Goal: Task Accomplishment & Management: Complete application form

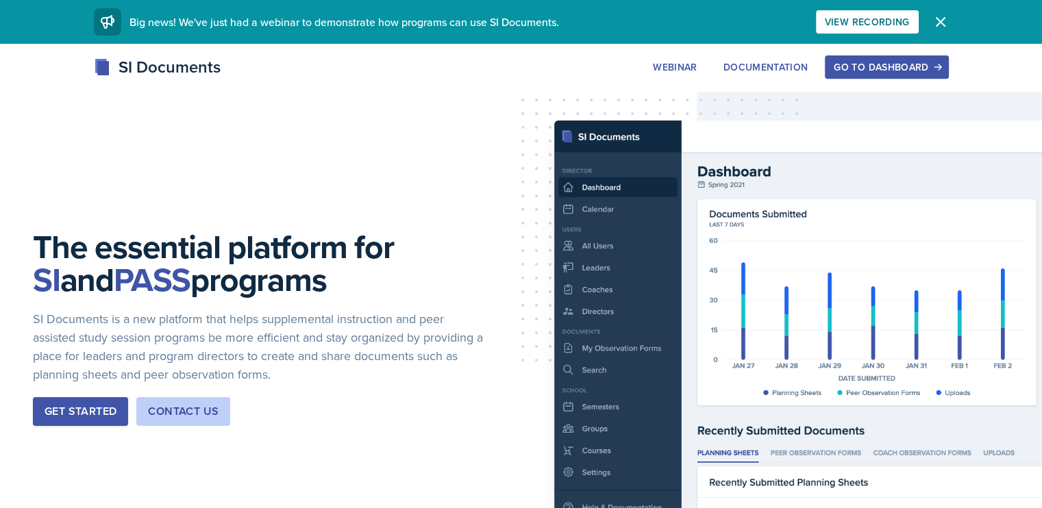
click at [933, 68] on div "Go to Dashboard" at bounding box center [885, 67] width 105 height 11
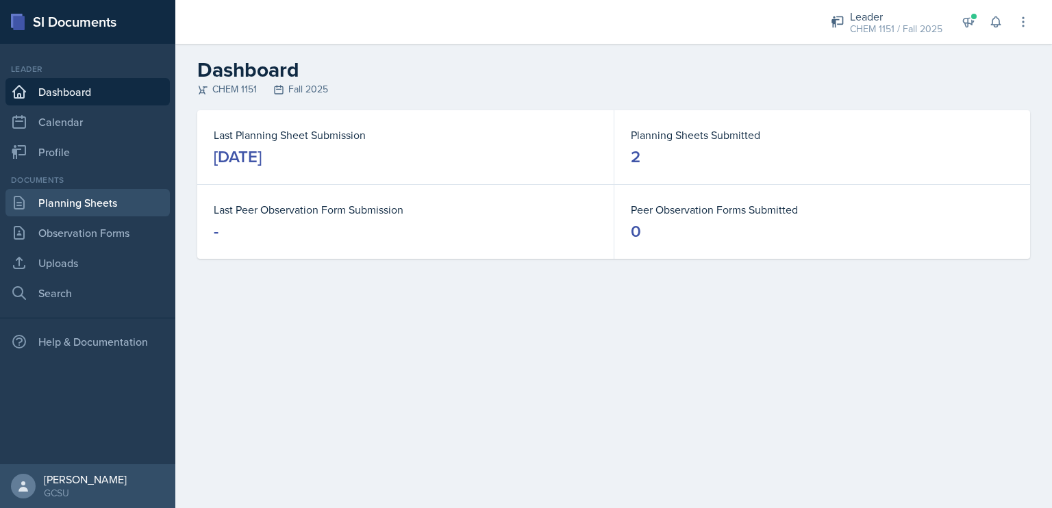
click at [112, 205] on link "Planning Sheets" at bounding box center [87, 202] width 164 height 27
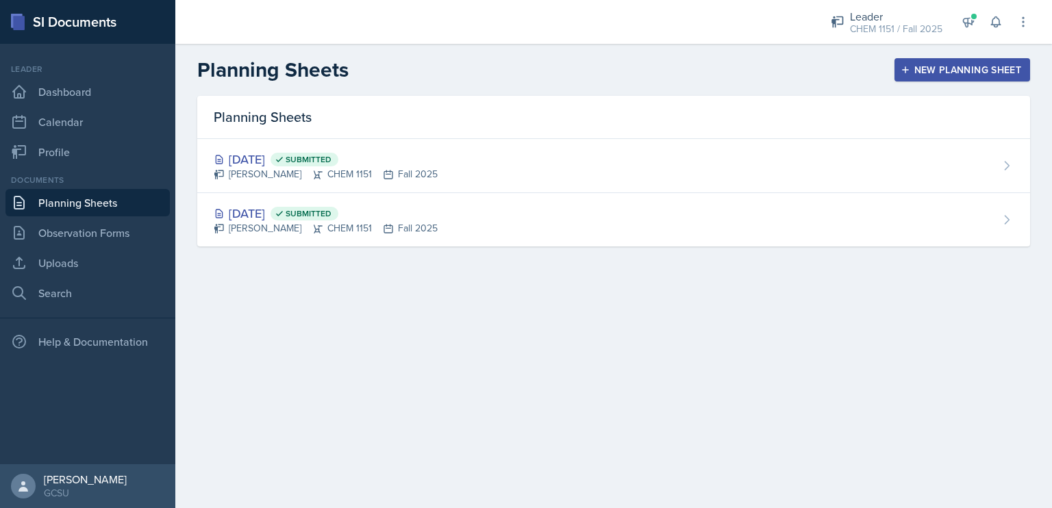
click at [968, 66] on div "New Planning Sheet" at bounding box center [962, 69] width 118 height 11
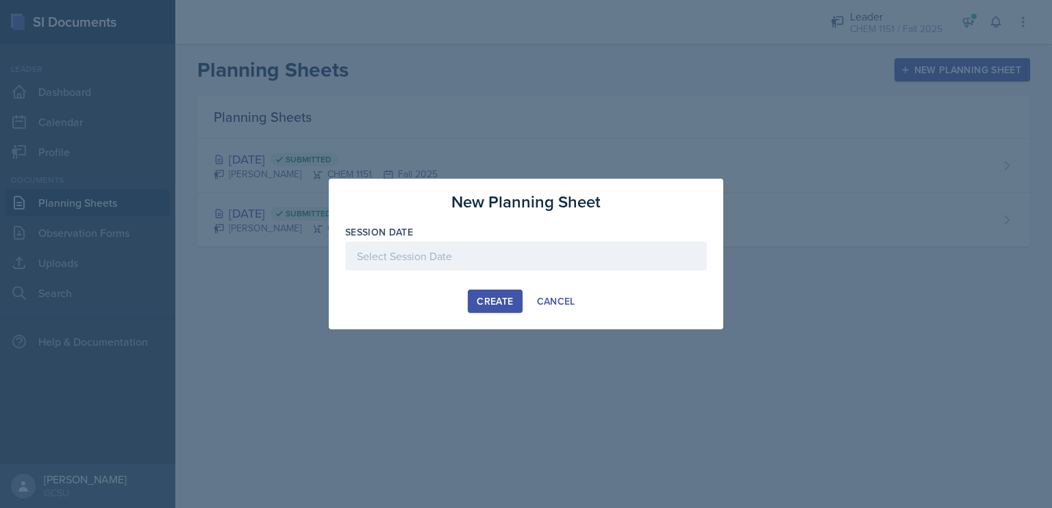
click at [498, 272] on div at bounding box center [526, 277] width 362 height 14
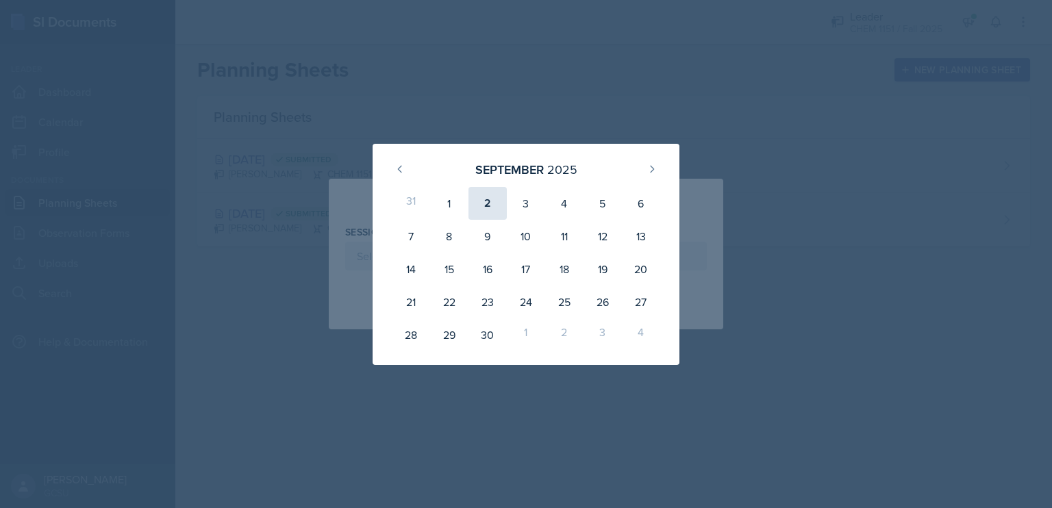
click at [482, 205] on div "2" at bounding box center [487, 203] width 38 height 33
type input "[DATE]"
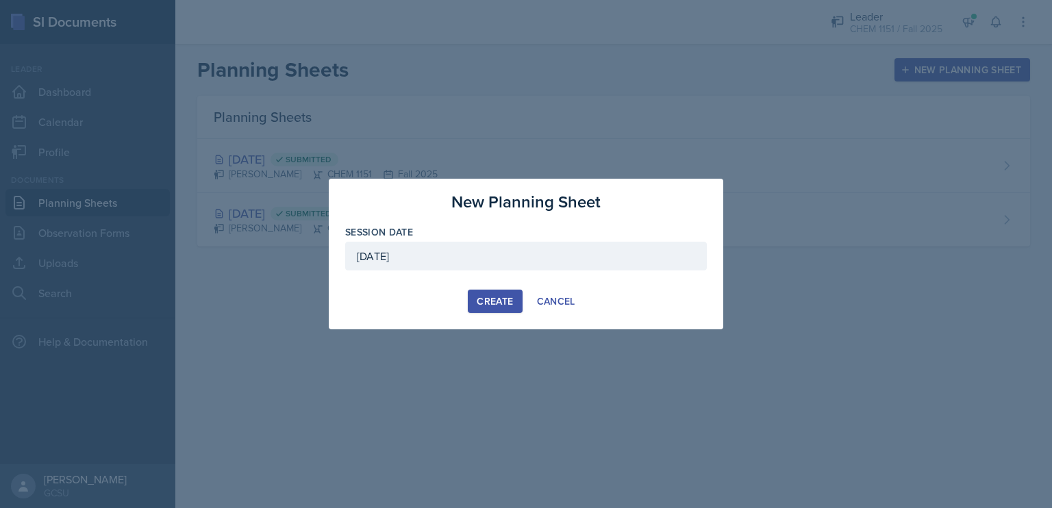
click at [494, 306] on div "Create" at bounding box center [495, 301] width 36 height 11
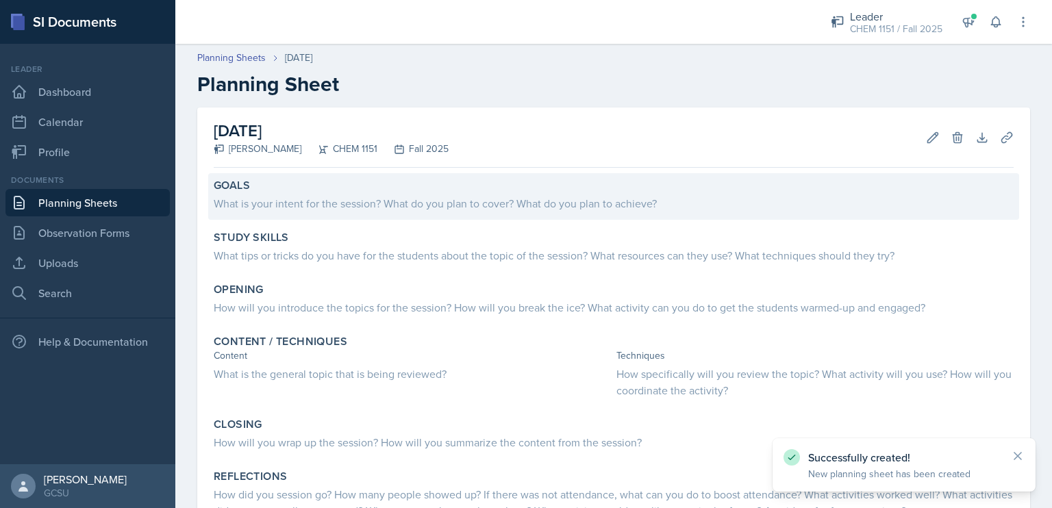
click at [401, 203] on div "What is your intent for the session? What do you plan to cover? What do you pla…" at bounding box center [614, 203] width 800 height 16
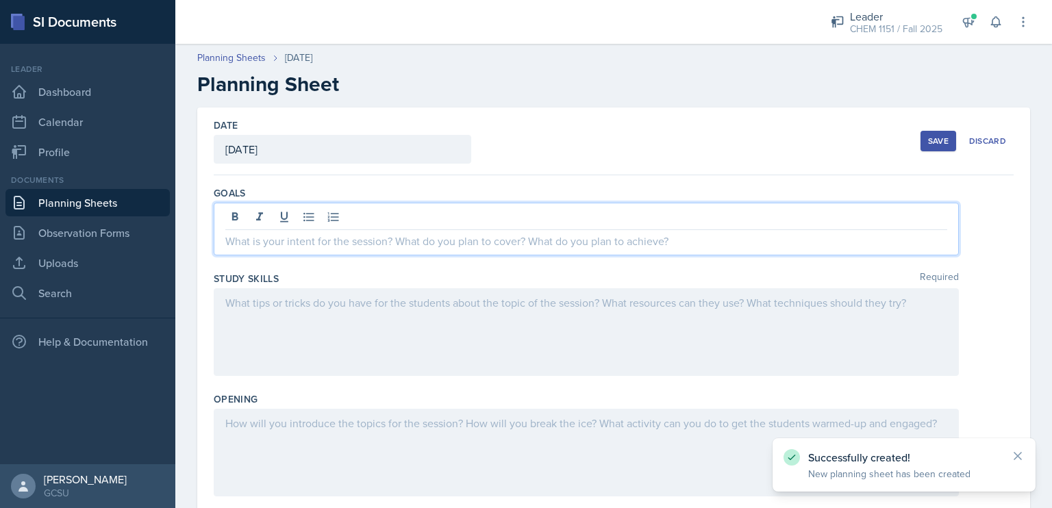
click at [415, 212] on div at bounding box center [586, 229] width 745 height 53
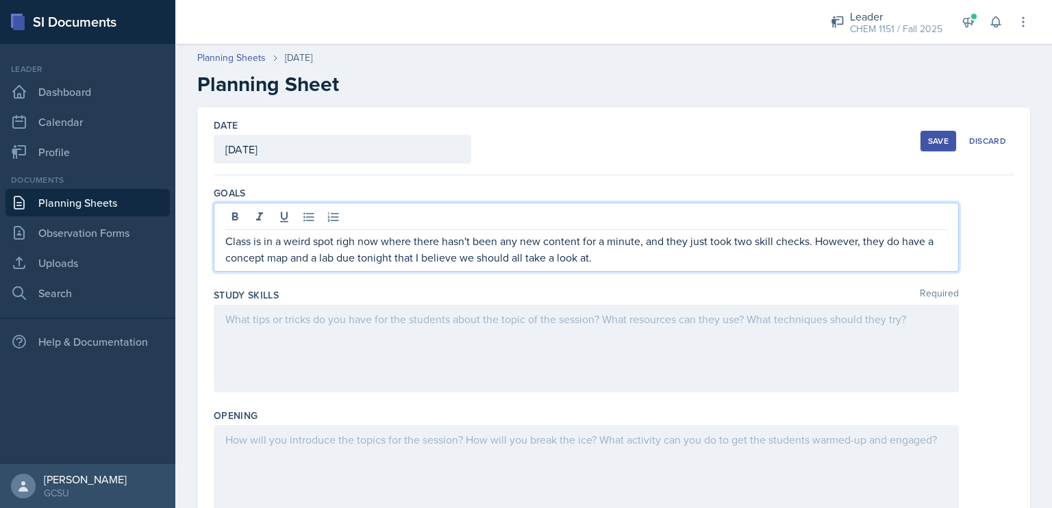
click at [363, 357] on div at bounding box center [586, 349] width 745 height 88
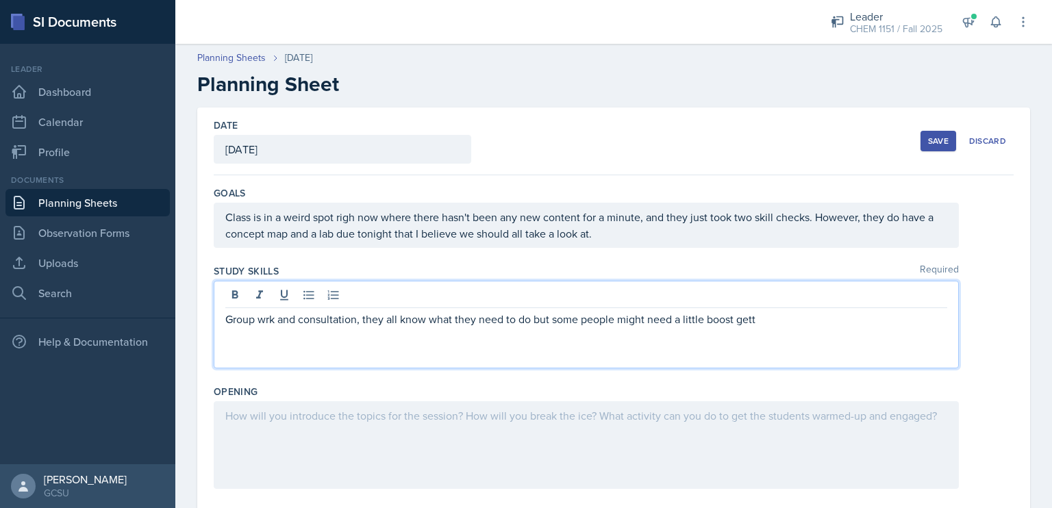
click at [268, 323] on p "Group wrk and consultation, they all know what they need to do but some people …" at bounding box center [586, 319] width 722 height 16
click at [816, 318] on p "Group wrok and consultation, they all know what they need to do but some people…" at bounding box center [586, 319] width 722 height 16
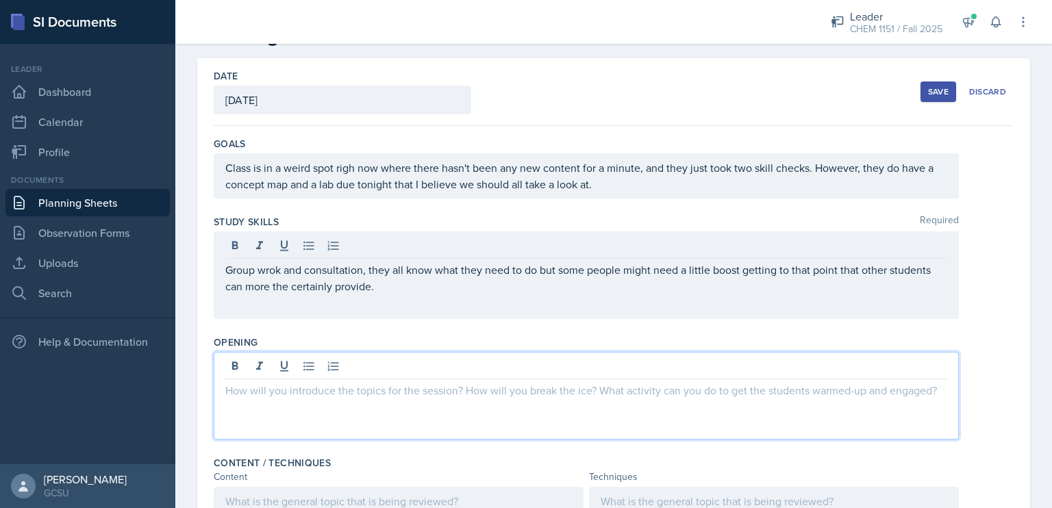
click at [818, 382] on p at bounding box center [586, 390] width 722 height 16
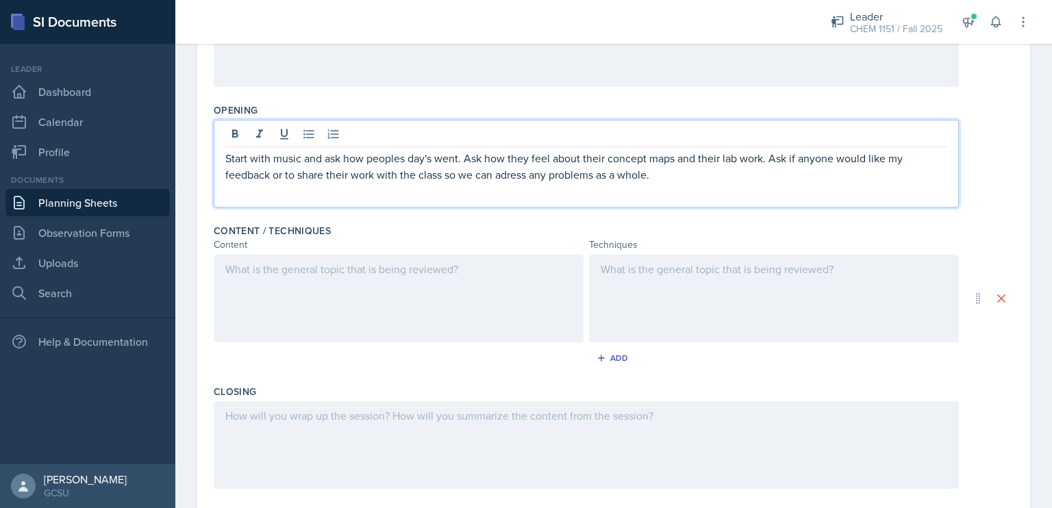
click at [410, 301] on div at bounding box center [399, 299] width 370 height 88
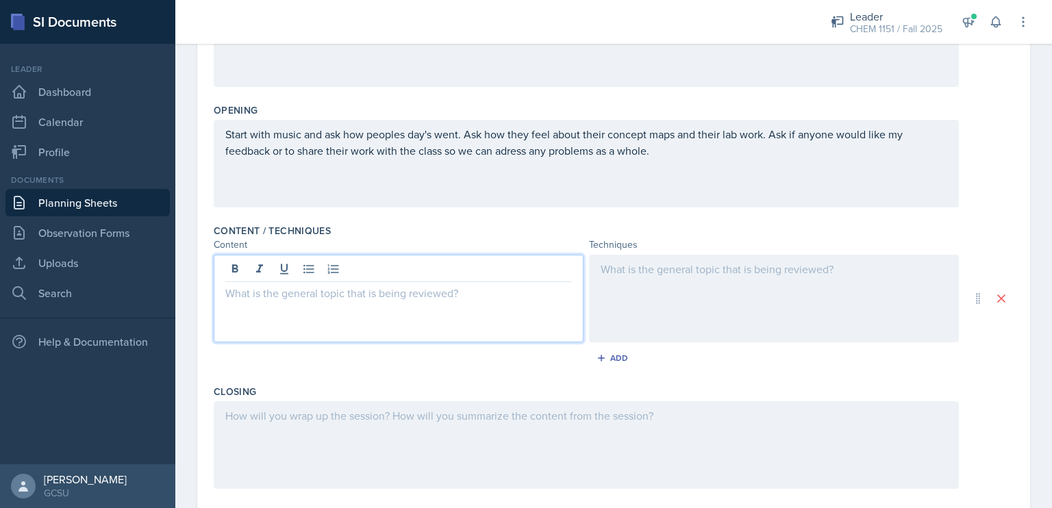
scroll to position [305, 0]
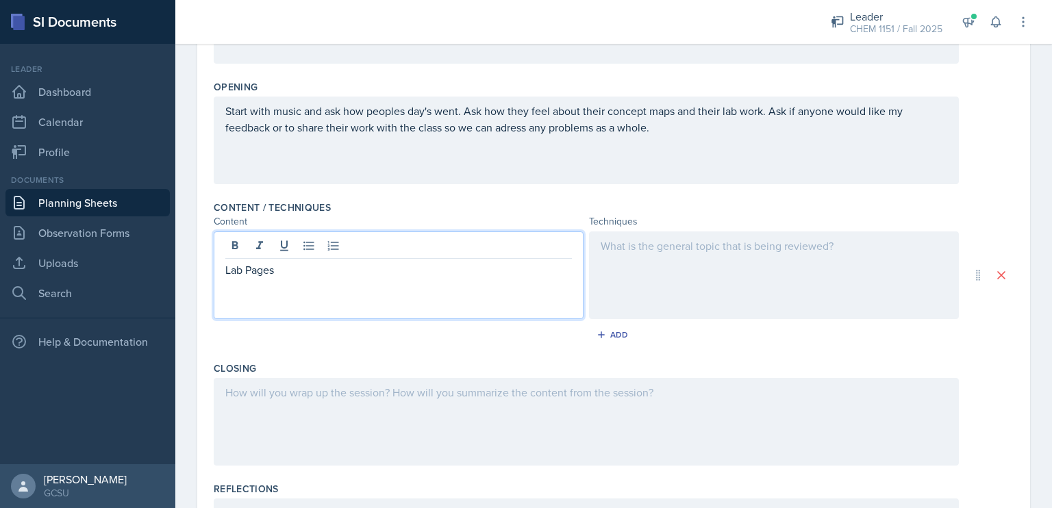
click at [227, 273] on p "Lab Pages" at bounding box center [398, 270] width 347 height 16
click at [717, 274] on div at bounding box center [774, 275] width 370 height 88
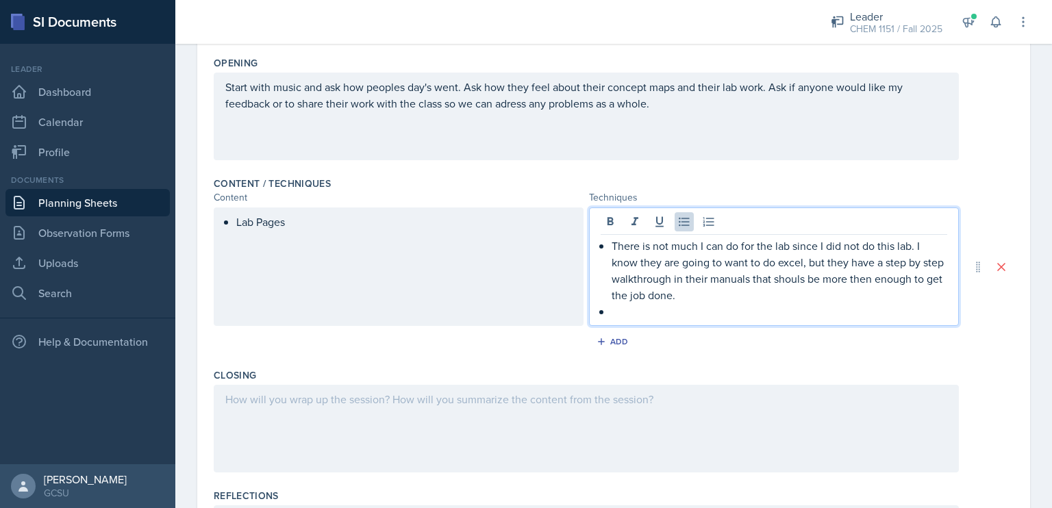
click at [539, 247] on div "Lab Pages" at bounding box center [399, 266] width 370 height 118
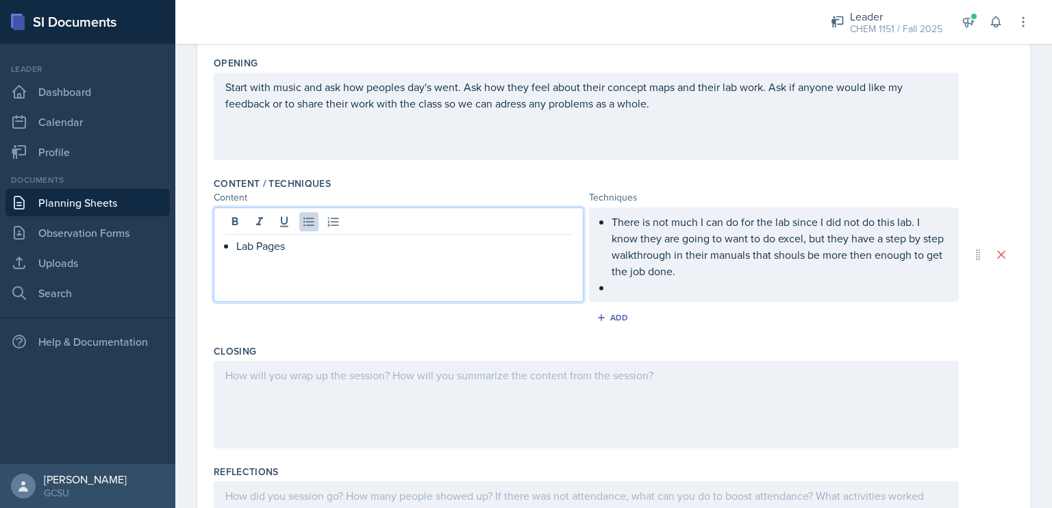
scroll to position [352, 0]
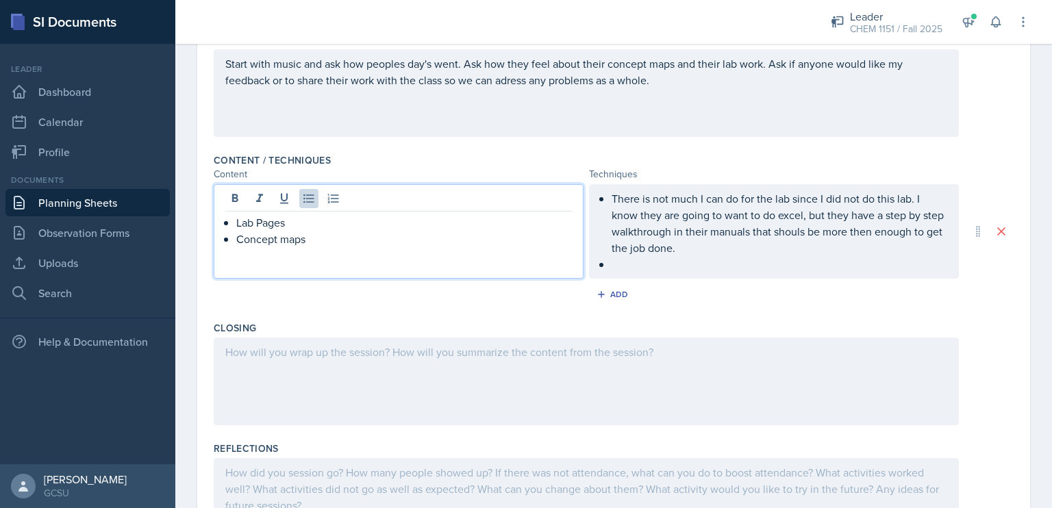
click at [673, 260] on ul "There is not much I can do for the lab since I did not do this lab. I know they…" at bounding box center [780, 231] width 336 height 82
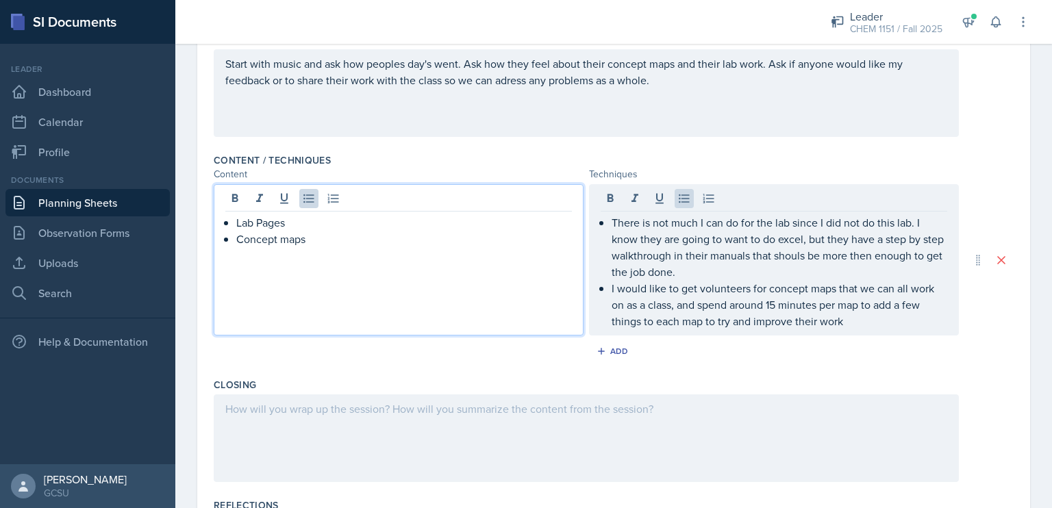
click at [477, 221] on ul "Lab Pages Concept maps" at bounding box center [404, 230] width 336 height 33
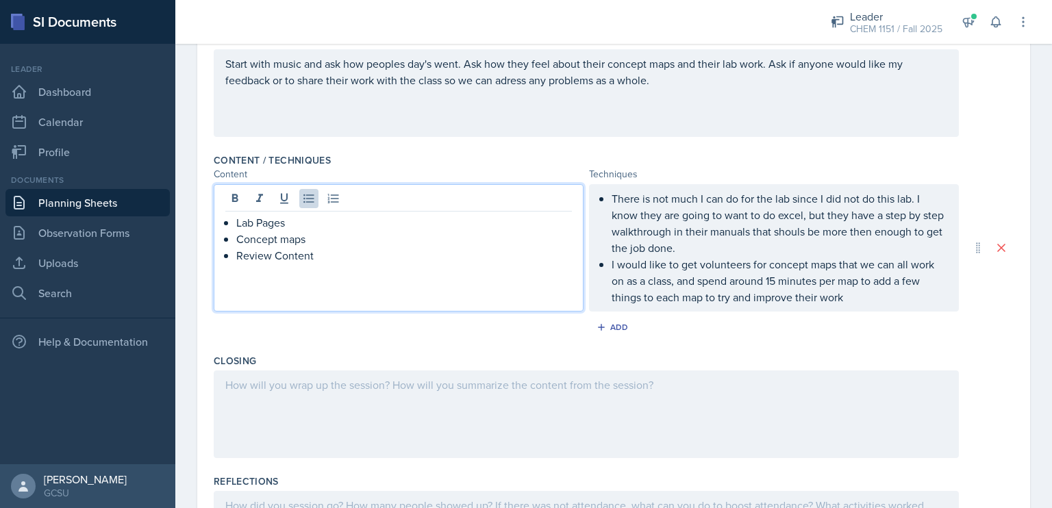
click at [860, 287] on p "I would like to get volunteers for concept maps that we can all work on as a cl…" at bounding box center [780, 280] width 336 height 49
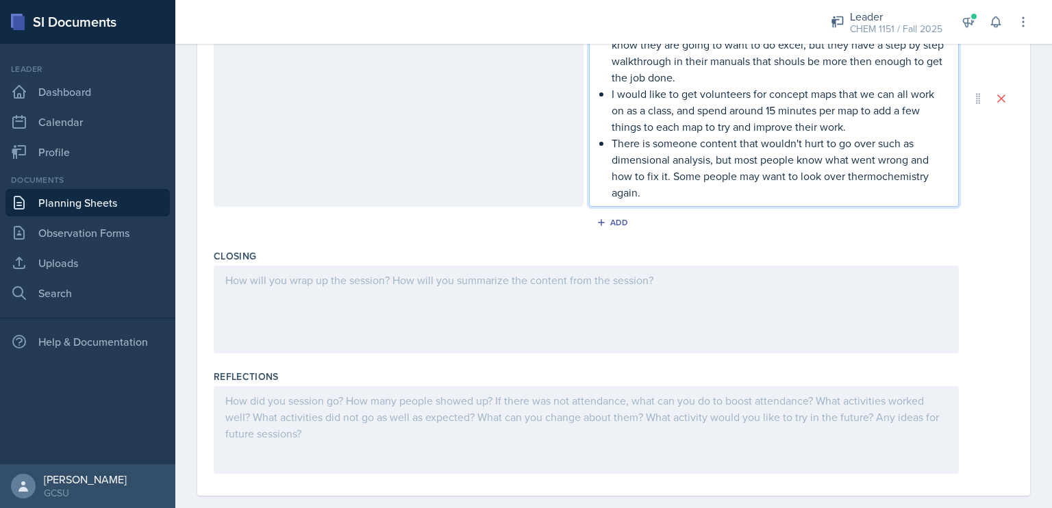
click at [468, 286] on p at bounding box center [586, 280] width 722 height 16
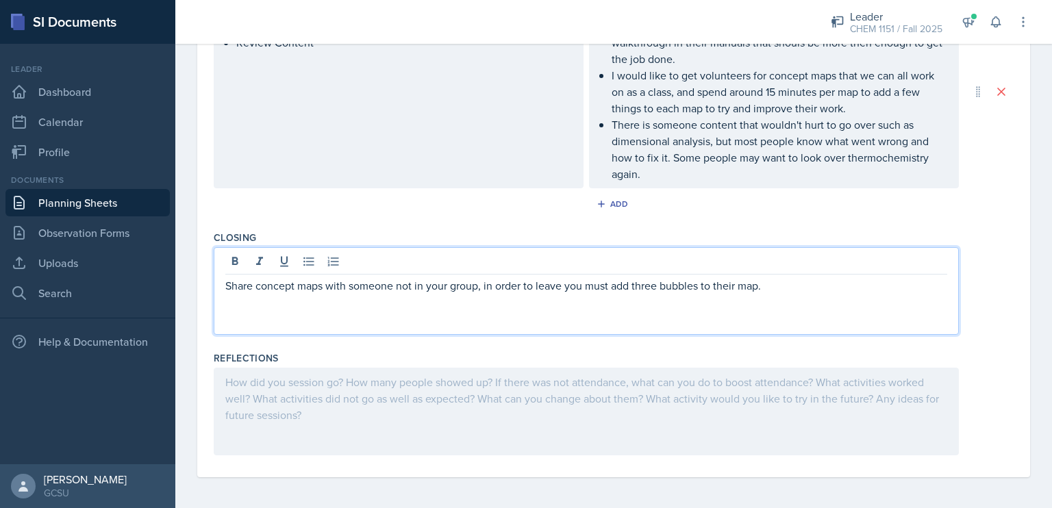
scroll to position [542, 0]
click at [370, 424] on div at bounding box center [586, 411] width 745 height 88
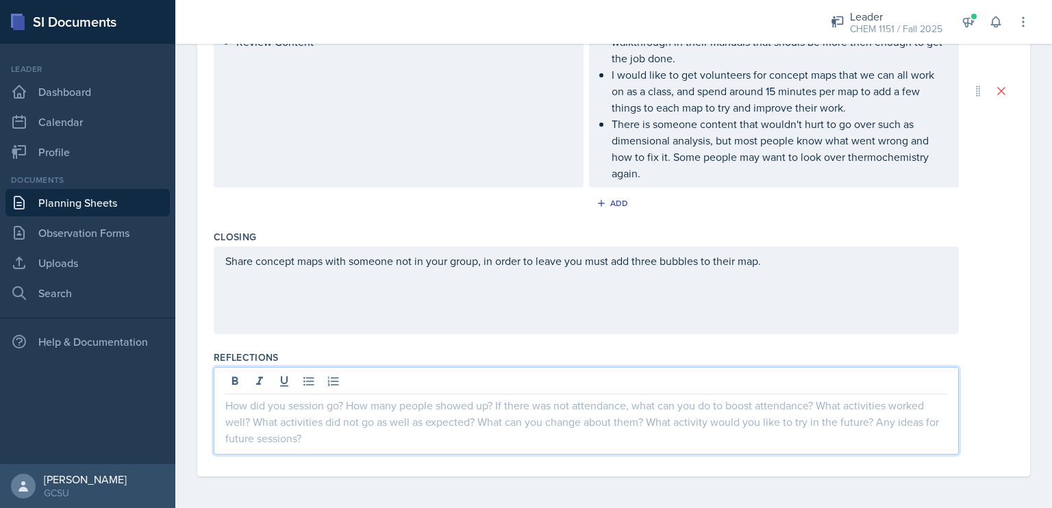
click at [864, 315] on div "Share concept maps with someone not in your group, in order to leave you must a…" at bounding box center [586, 291] width 745 height 88
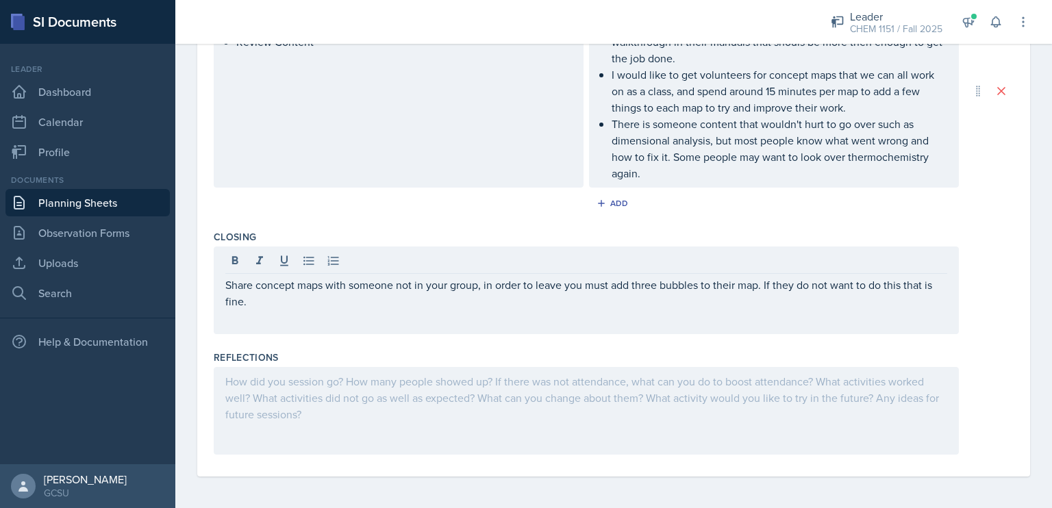
click at [608, 394] on div at bounding box center [586, 411] width 745 height 88
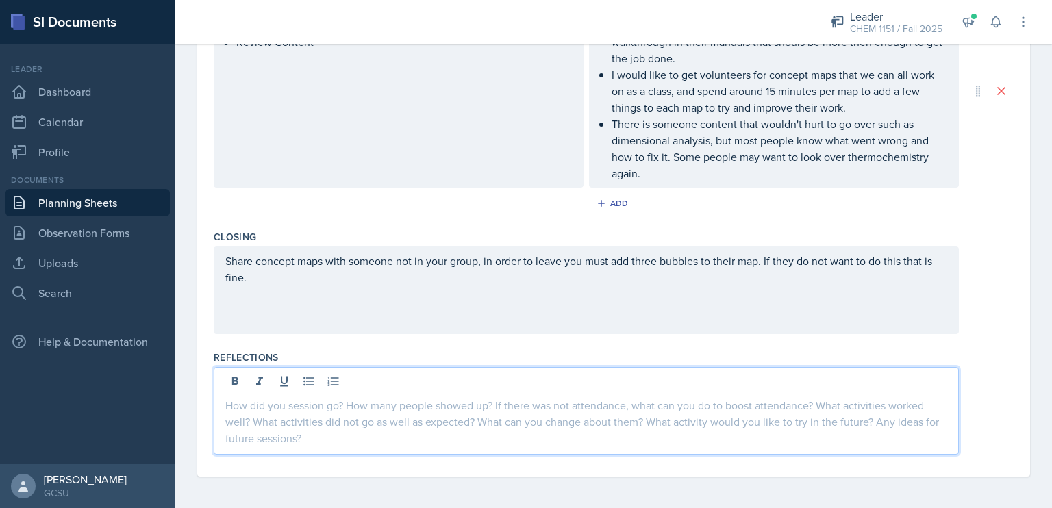
scroll to position [0, 0]
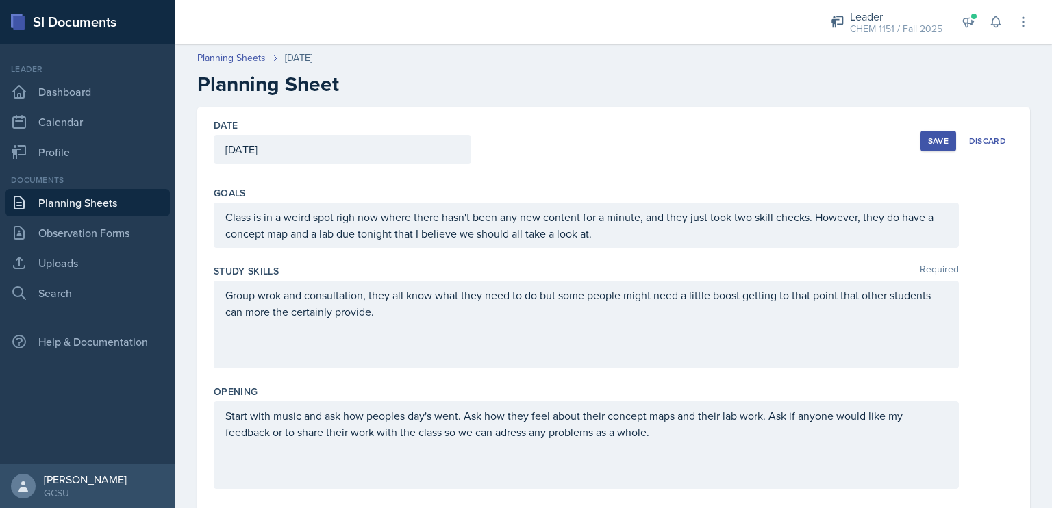
click at [940, 145] on button "Save" at bounding box center [938, 141] width 36 height 21
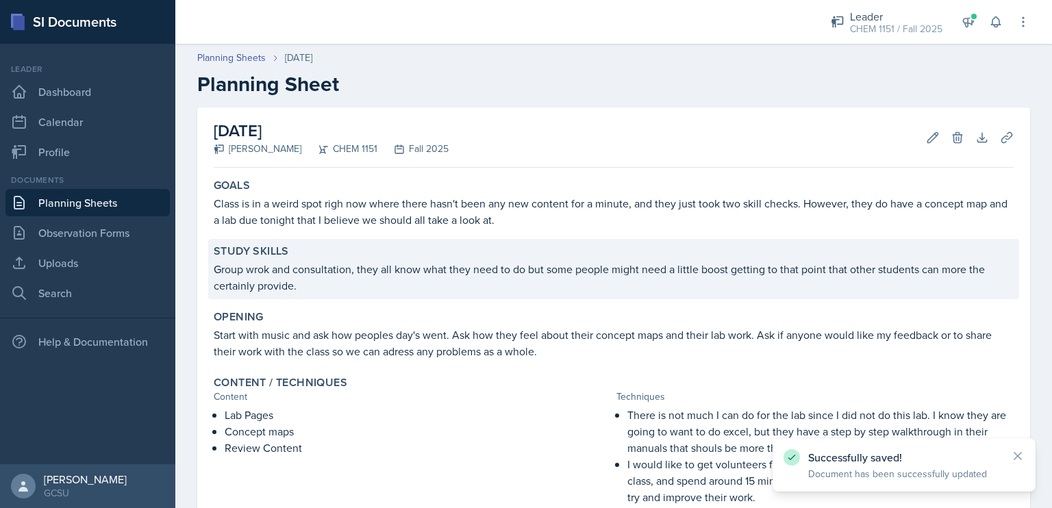
scroll to position [257, 0]
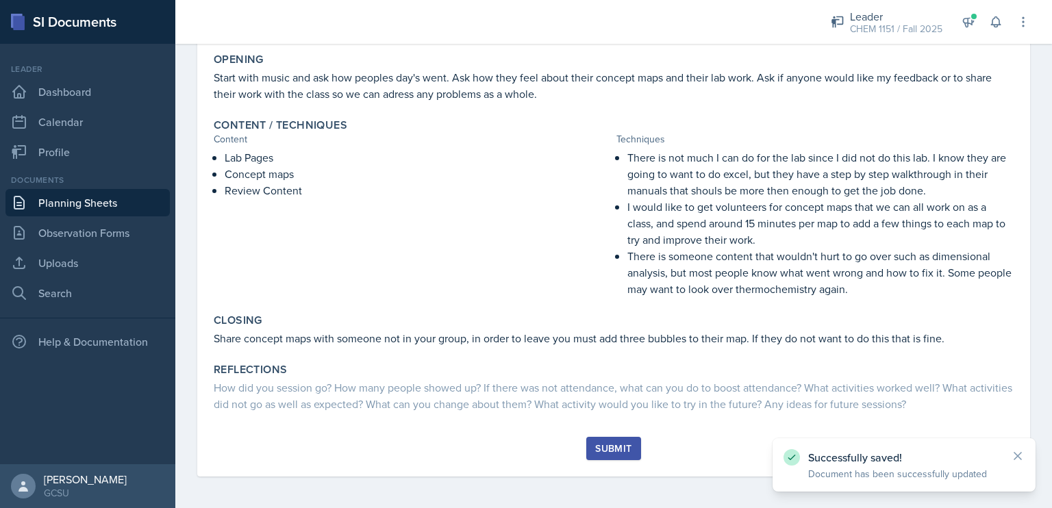
click at [620, 449] on div "Submit" at bounding box center [613, 448] width 36 height 11
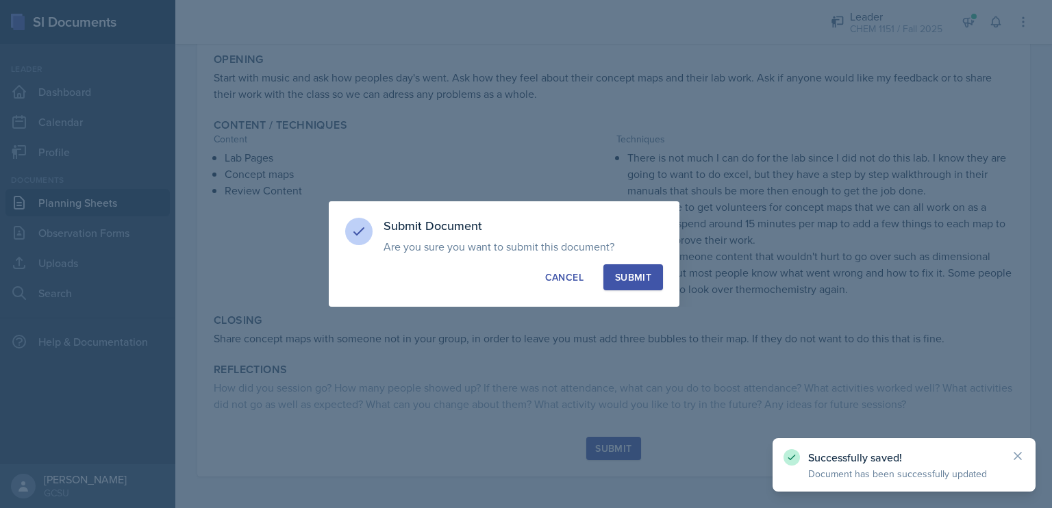
click at [652, 289] on button "Submit" at bounding box center [633, 277] width 60 height 26
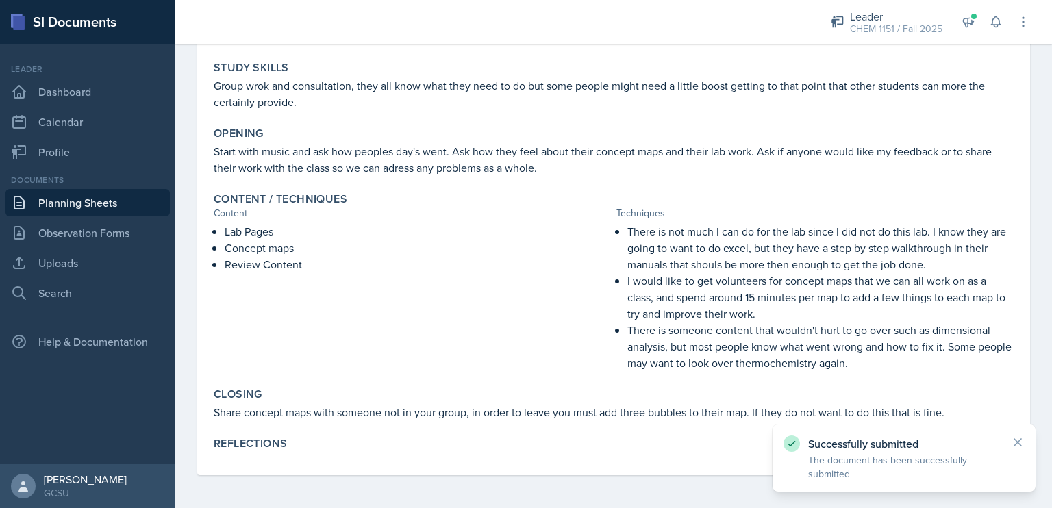
scroll to position [183, 0]
